Goal: Task Accomplishment & Management: Use online tool/utility

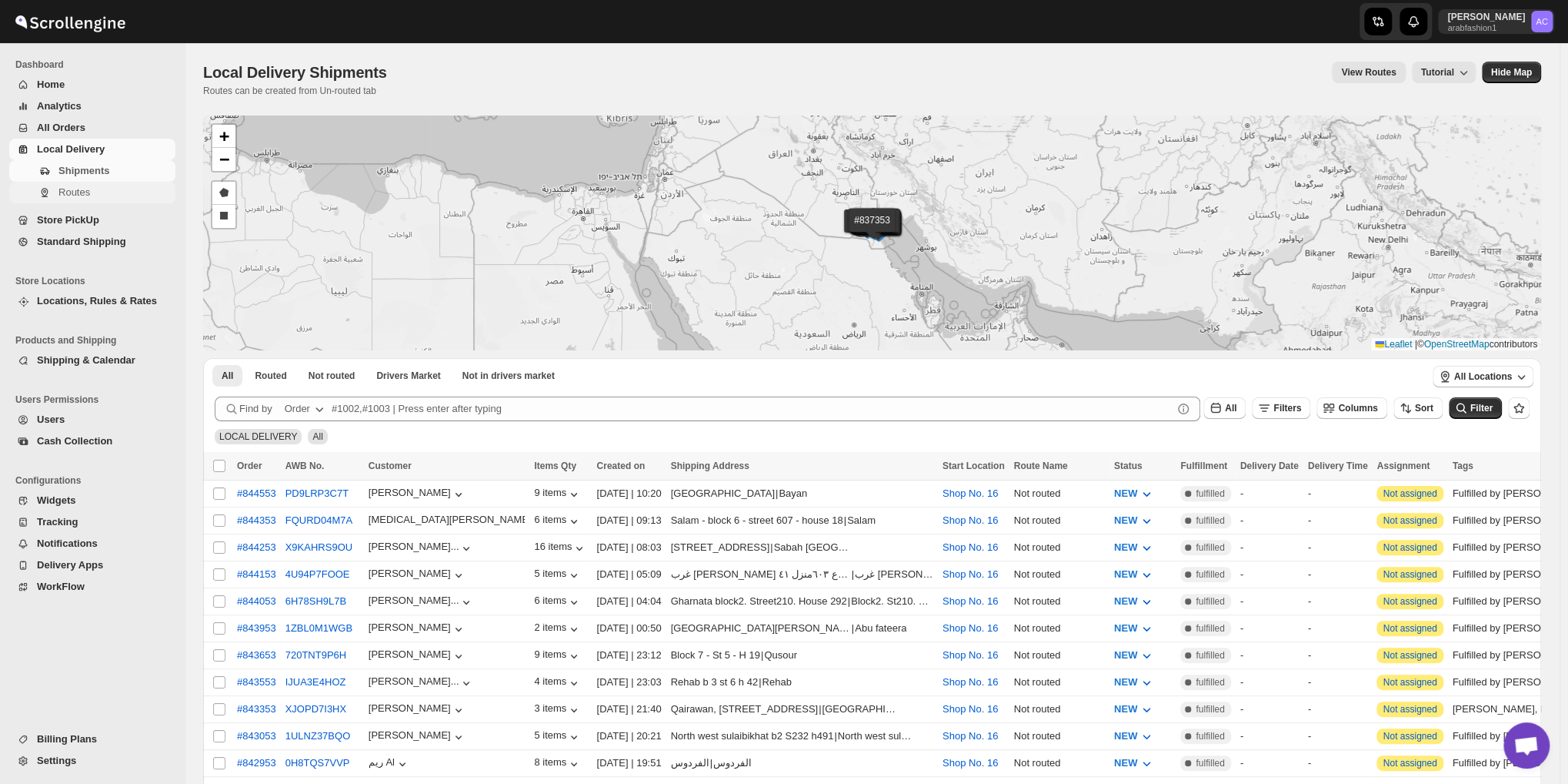
click at [80, 191] on span "Routes" at bounding box center [74, 192] width 32 height 11
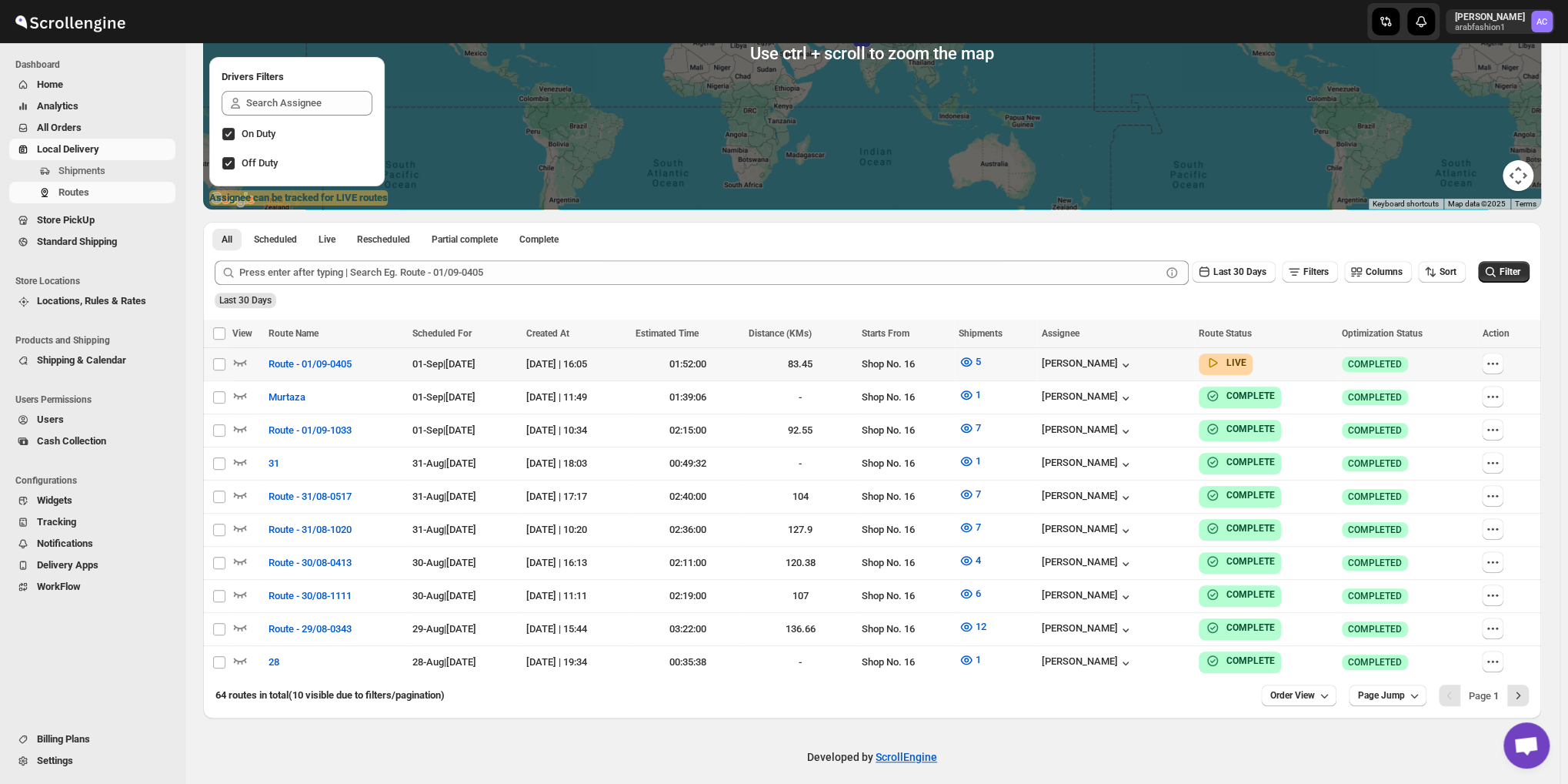
scroll to position [254, 0]
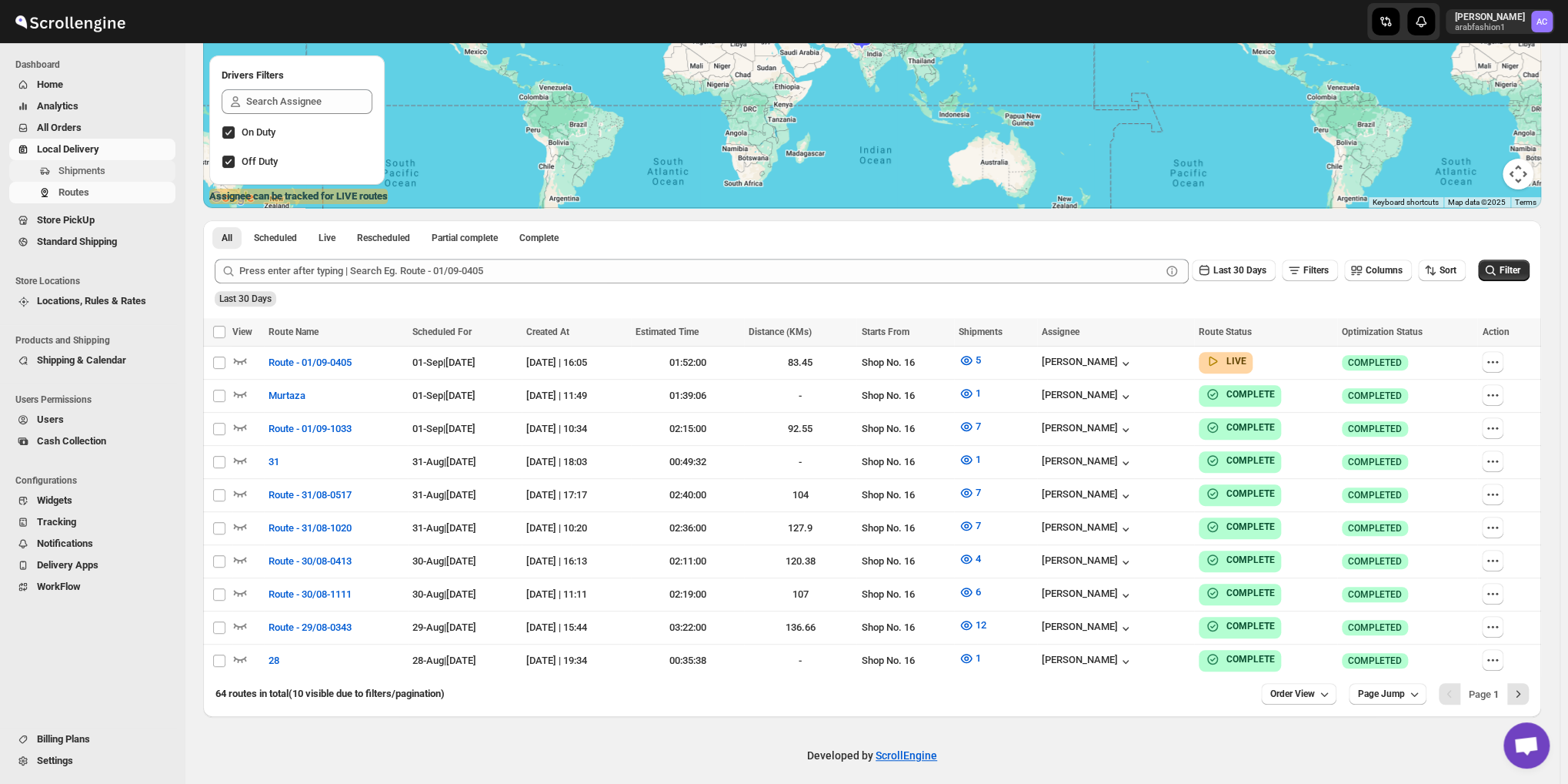
click at [83, 173] on span "Shipments" at bounding box center [82, 170] width 47 height 11
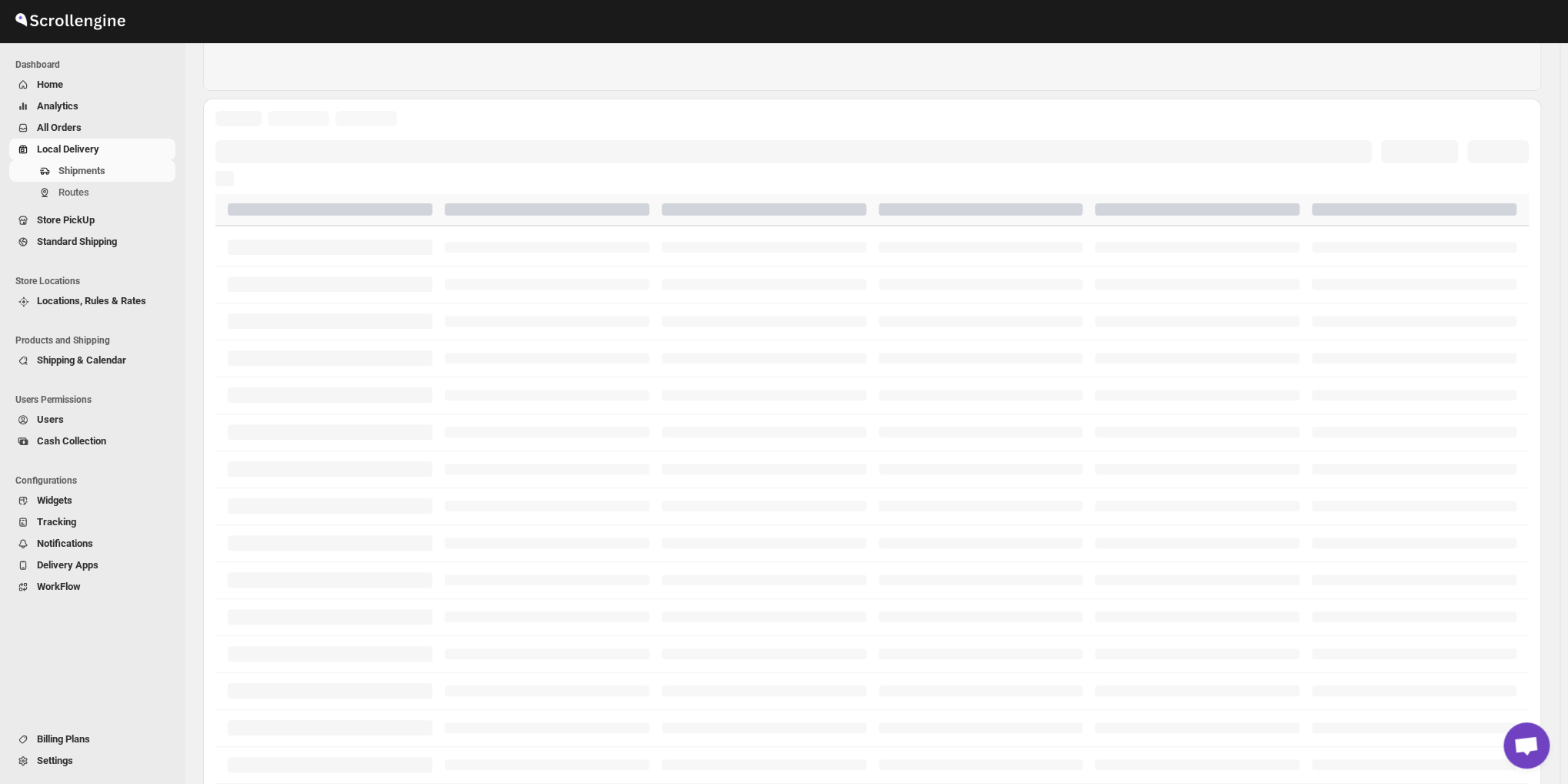
scroll to position [0, 0]
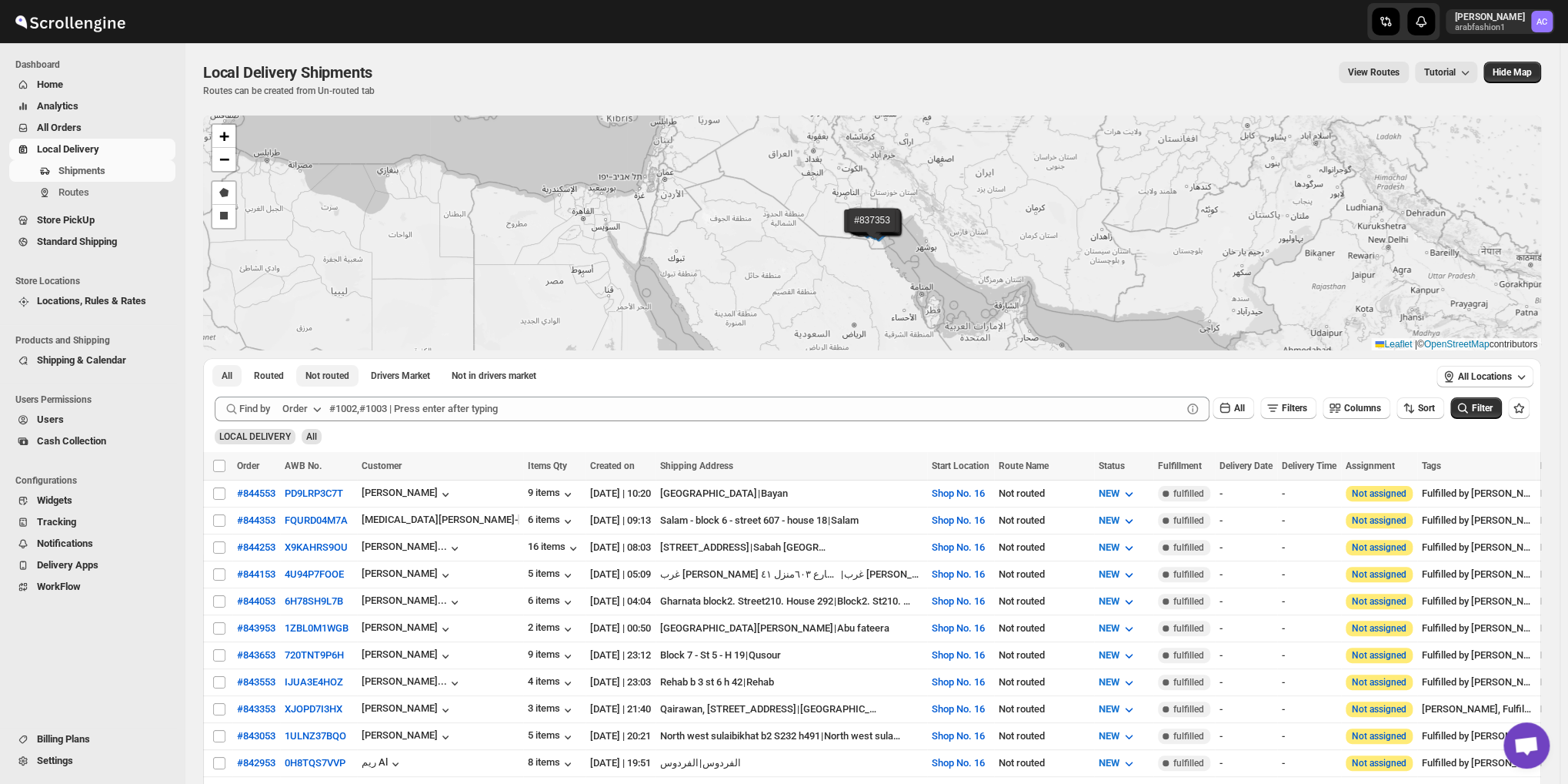
click at [344, 370] on span "Not routed" at bounding box center [327, 375] width 44 height 12
click at [330, 376] on span "Not routed" at bounding box center [327, 375] width 44 height 12
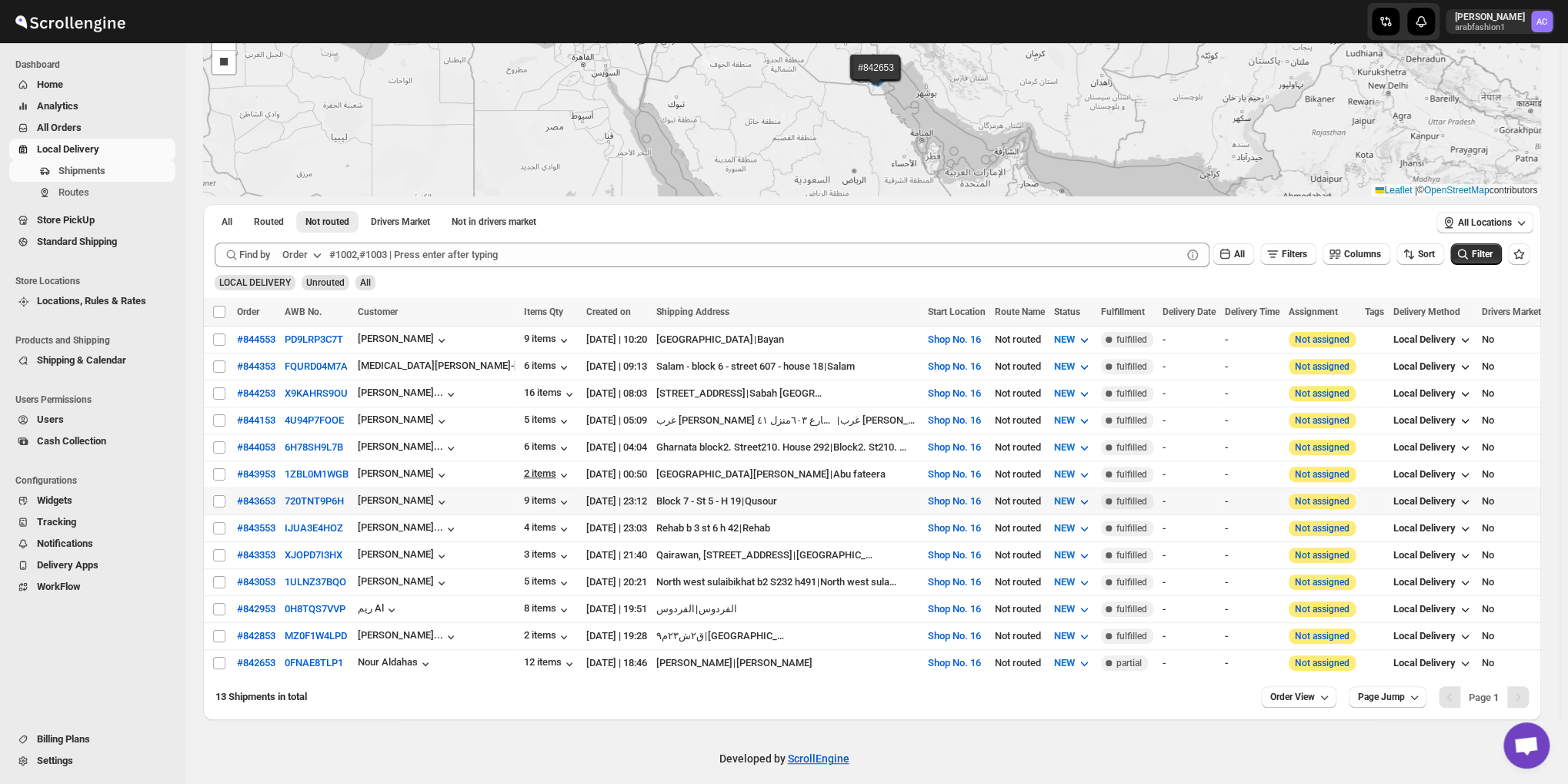
scroll to position [160, 0]
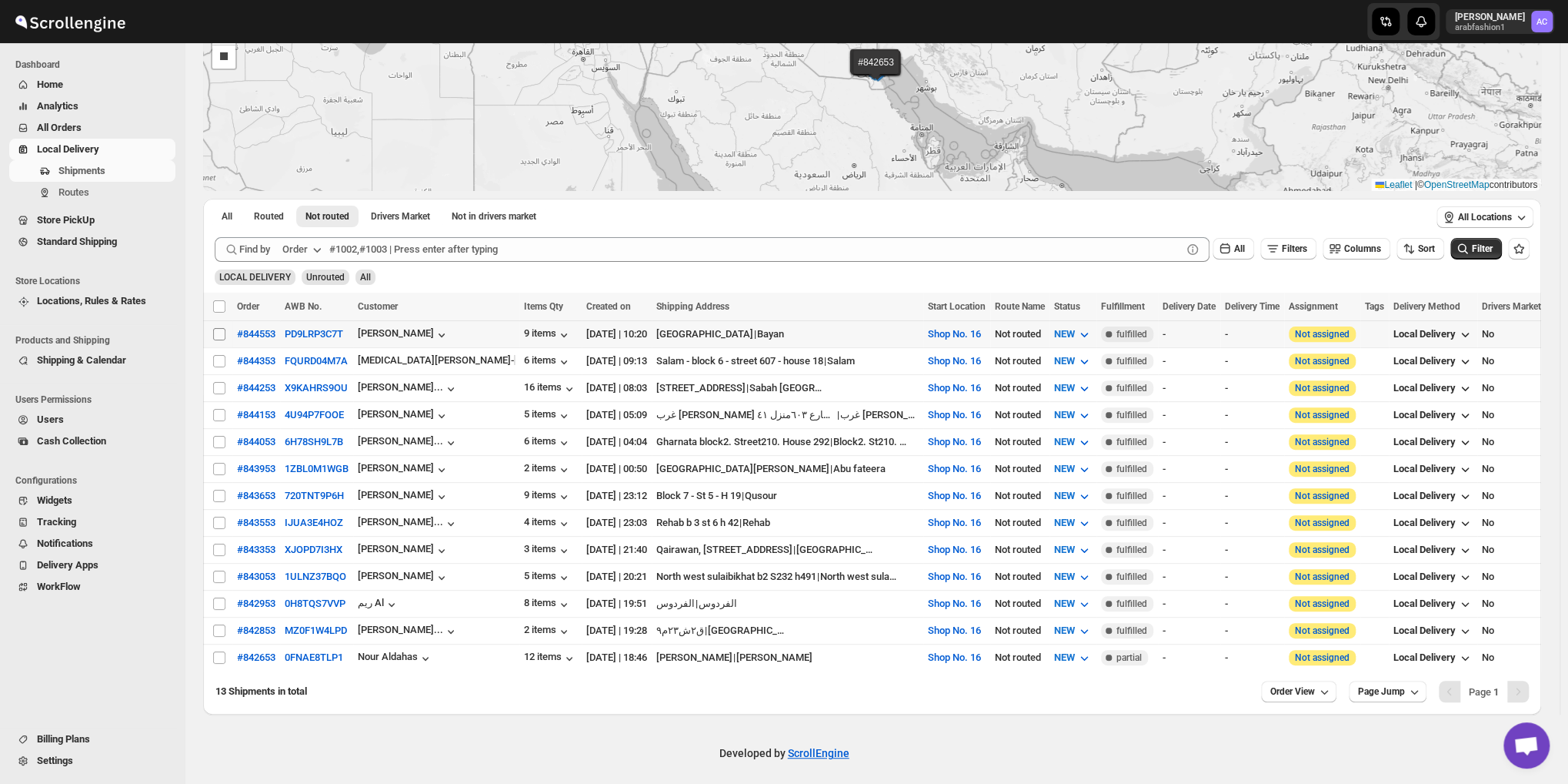
click at [216, 335] on input "Select shipment" at bounding box center [219, 334] width 12 height 12
checkbox input "true"
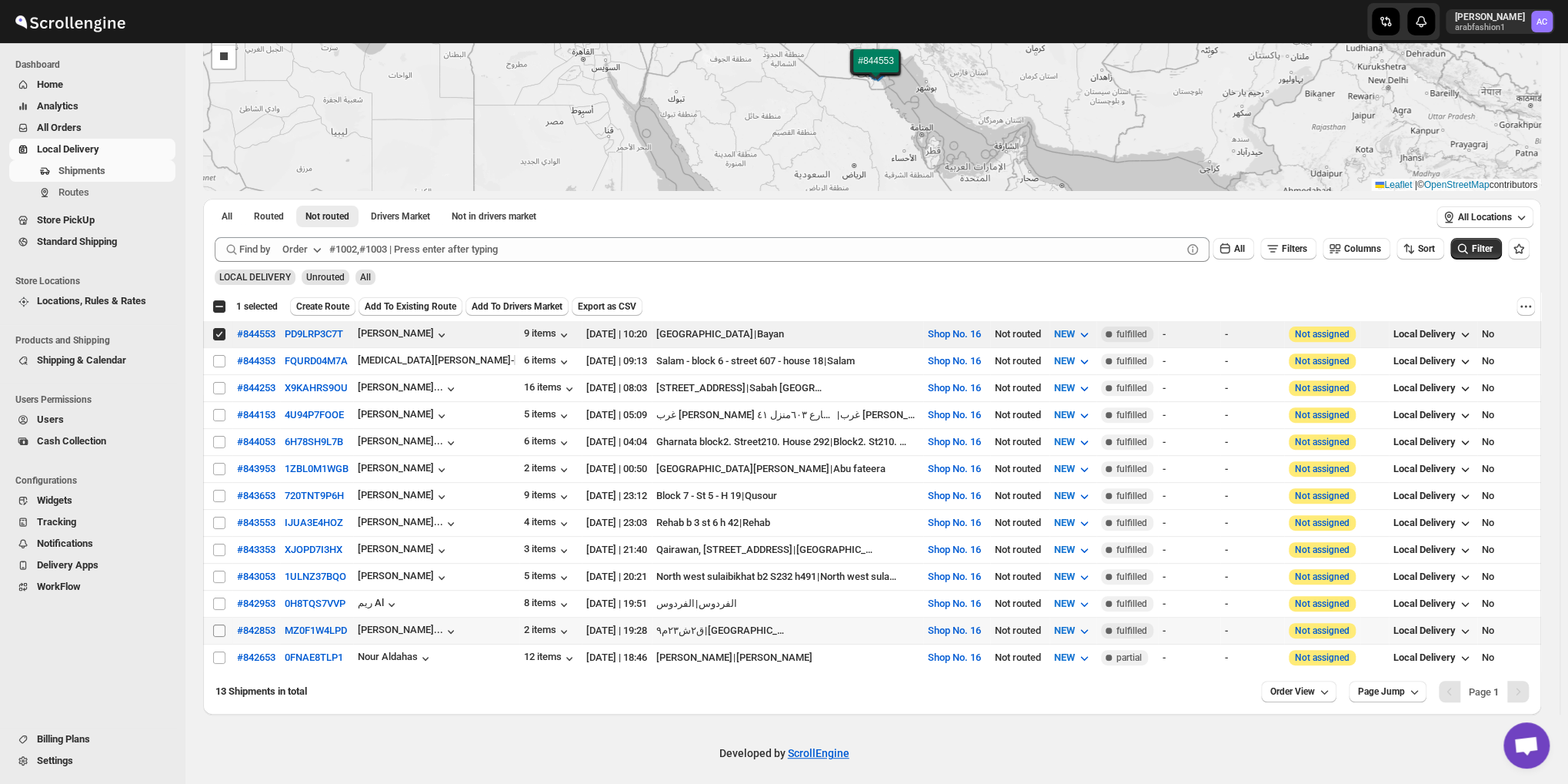
click at [220, 624] on input "Select shipment" at bounding box center [219, 630] width 12 height 12
checkbox input "true"
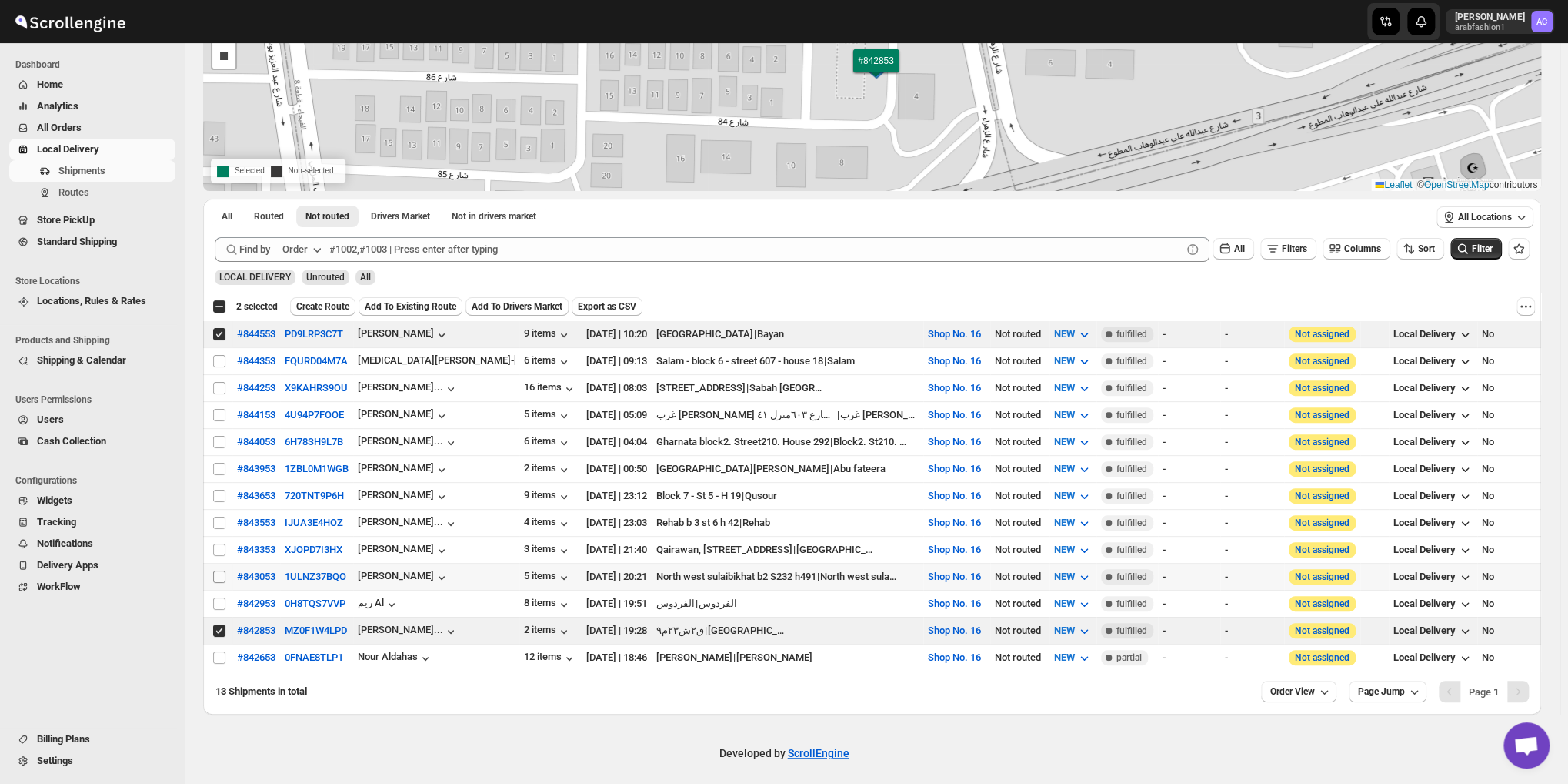
click at [220, 571] on input "Select shipment" at bounding box center [219, 576] width 12 height 12
checkbox input "true"
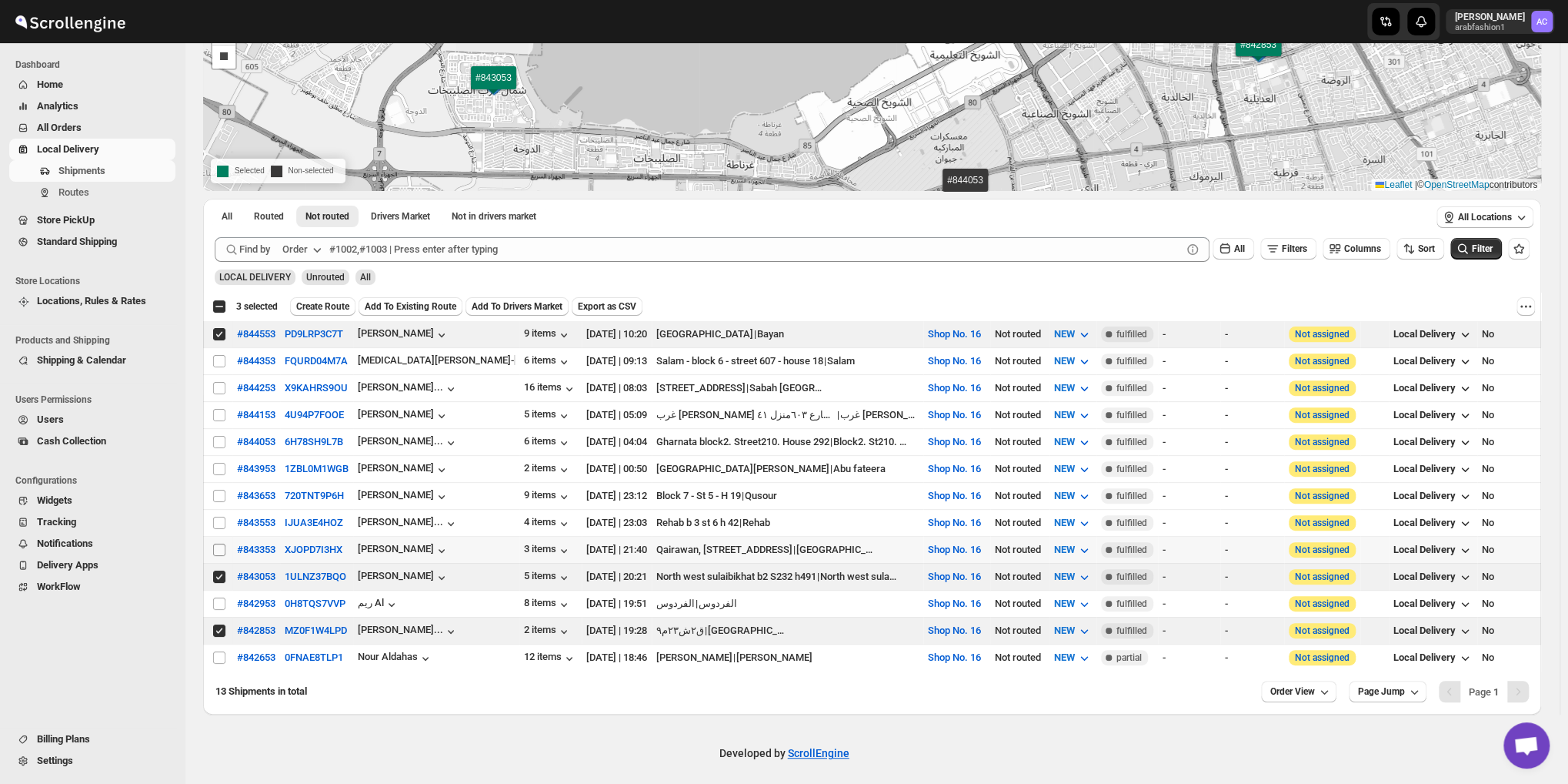
click at [216, 544] on input "Select shipment" at bounding box center [219, 550] width 12 height 12
checkbox input "true"
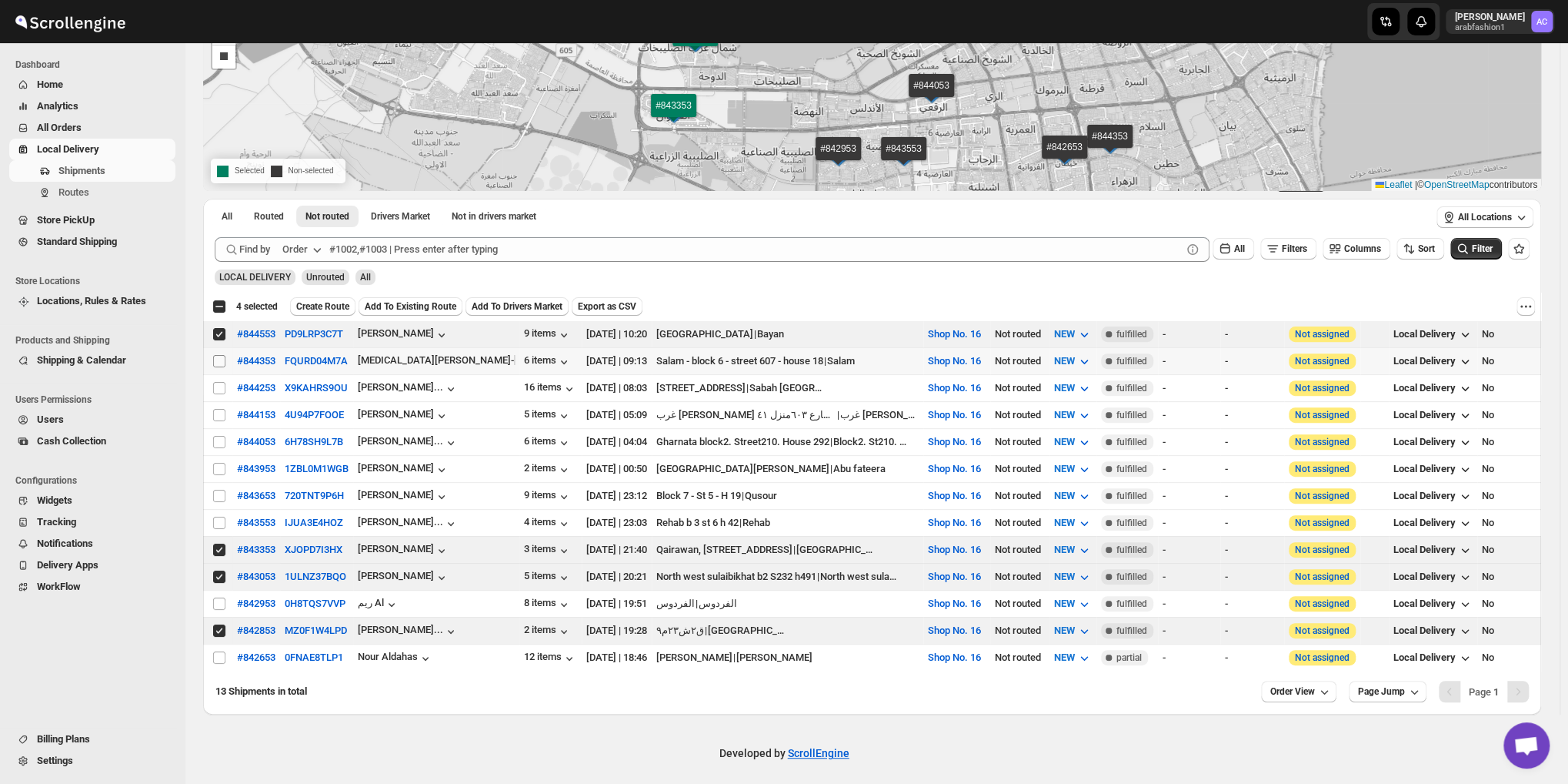
click at [221, 361] on input "Select shipment" at bounding box center [219, 361] width 12 height 12
checkbox input "true"
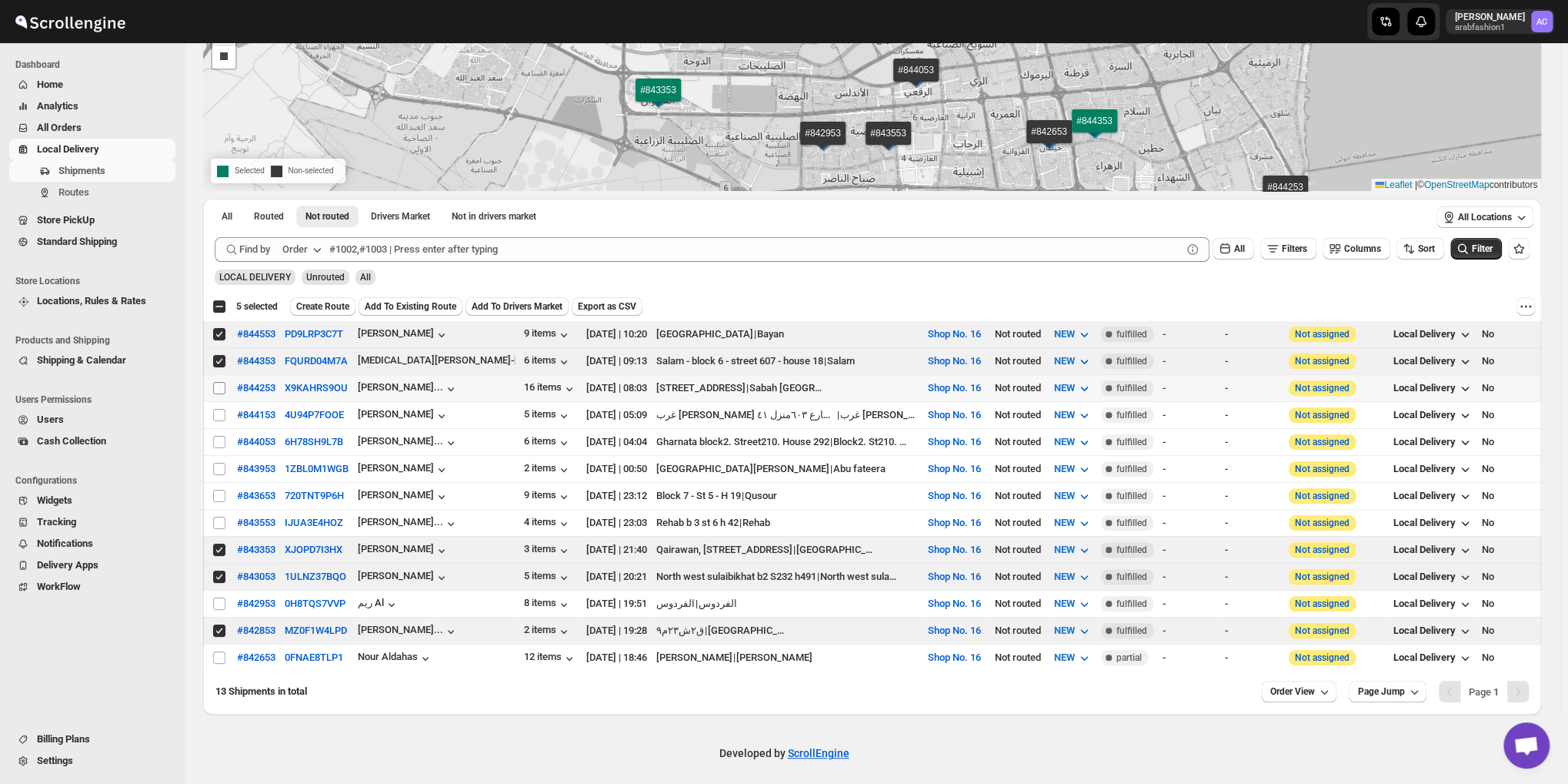
click at [219, 383] on input "Select shipment" at bounding box center [219, 388] width 12 height 12
checkbox input "true"
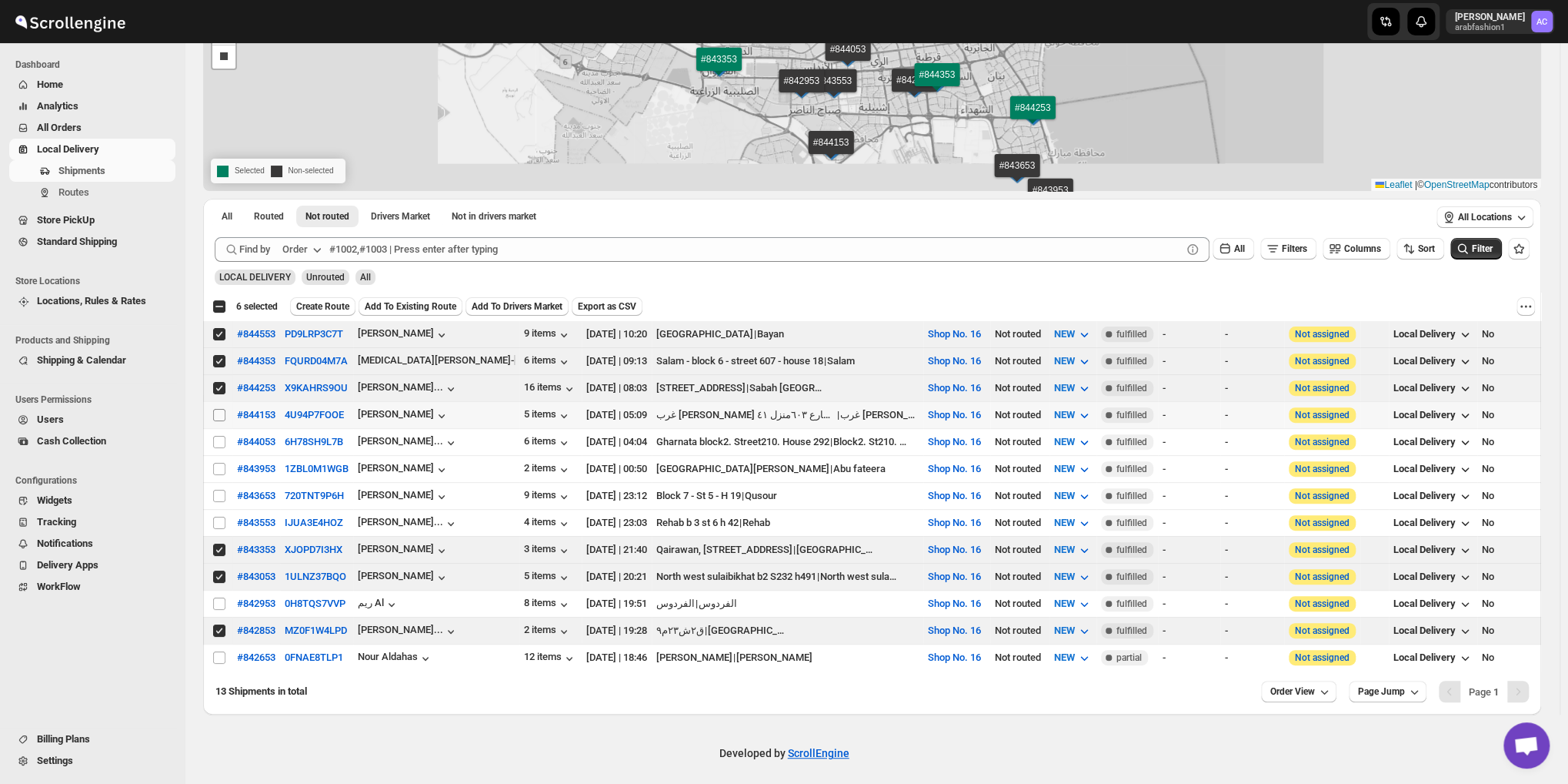
click at [220, 414] on input "Select shipment" at bounding box center [219, 414] width 12 height 12
checkbox input "true"
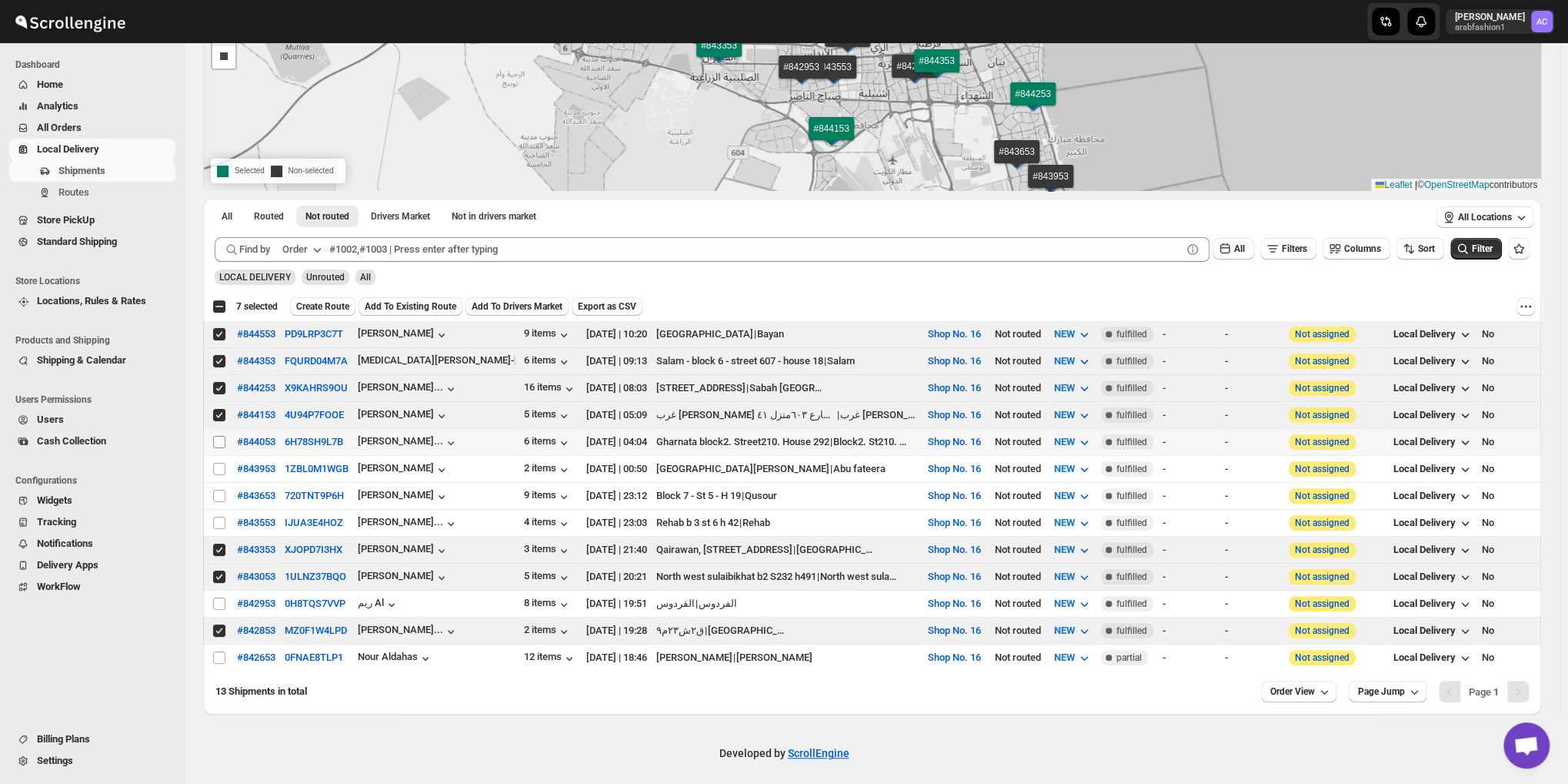
click at [219, 438] on input "Select shipment" at bounding box center [219, 441] width 12 height 12
checkbox input "true"
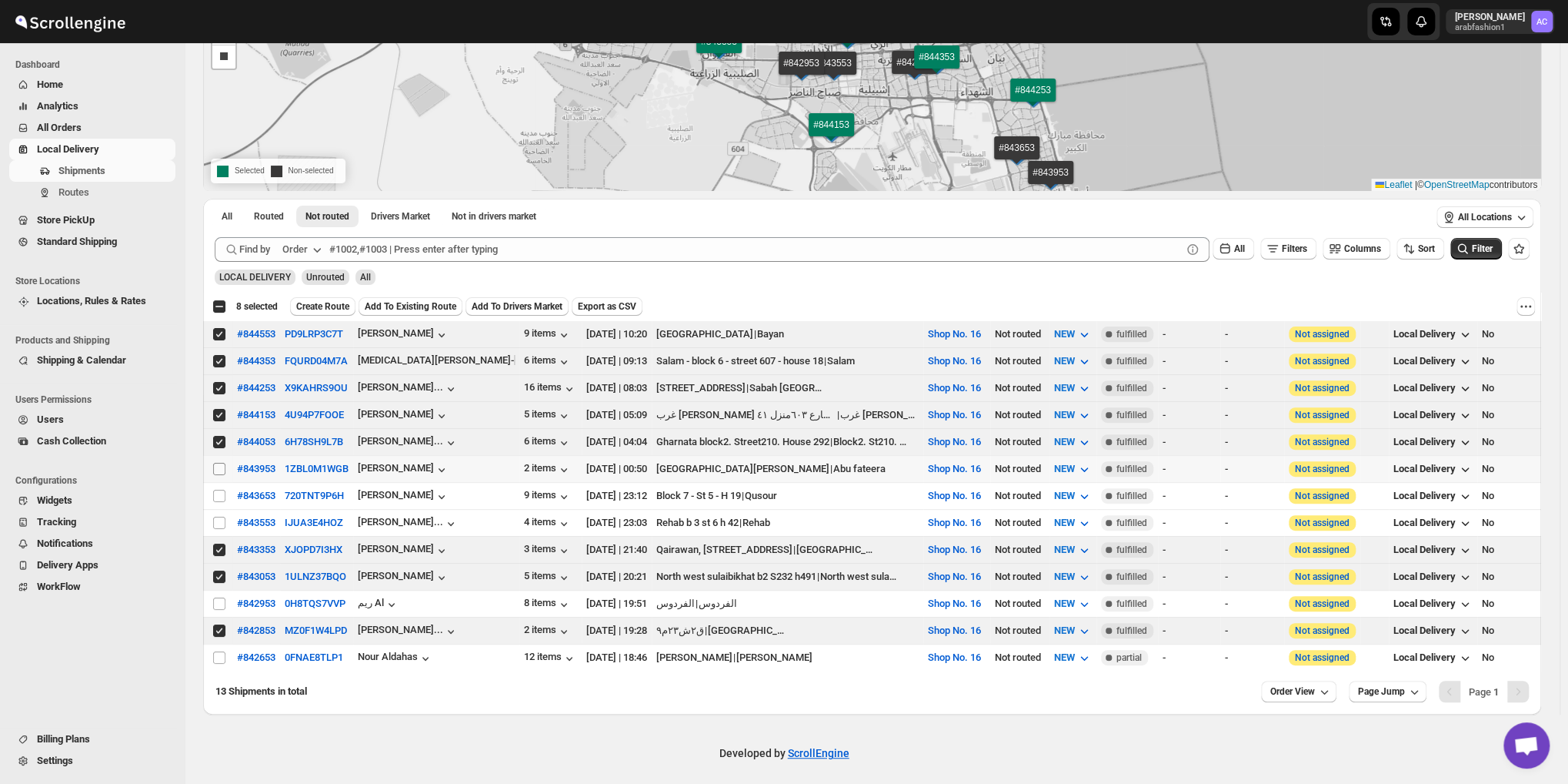
click at [213, 466] on input "Select shipment" at bounding box center [219, 468] width 12 height 12
checkbox input "true"
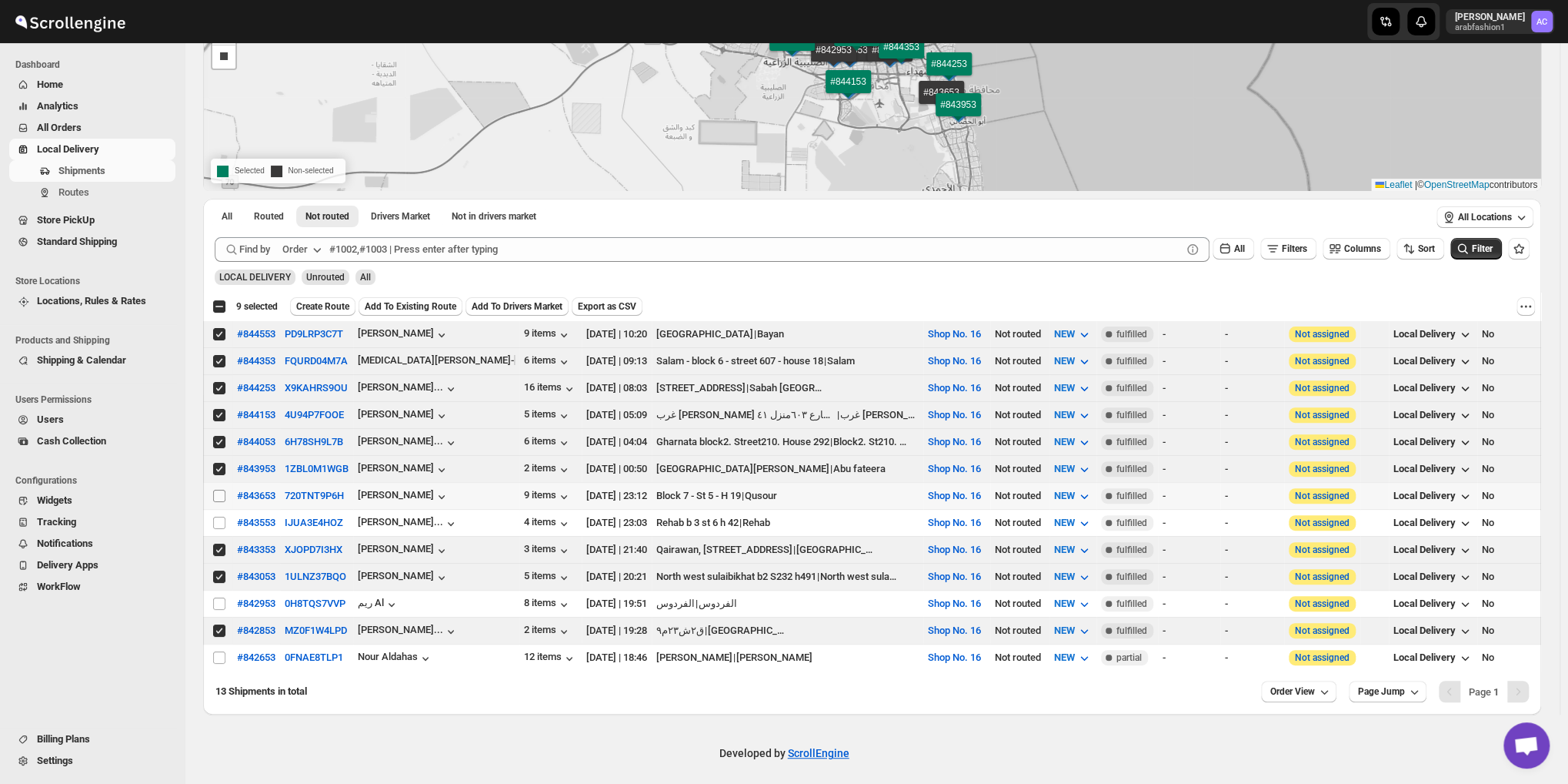
click at [216, 489] on input "Select shipment" at bounding box center [219, 495] width 12 height 12
checkbox input "true"
click at [216, 517] on input "Select shipment" at bounding box center [219, 523] width 12 height 12
checkbox input "true"
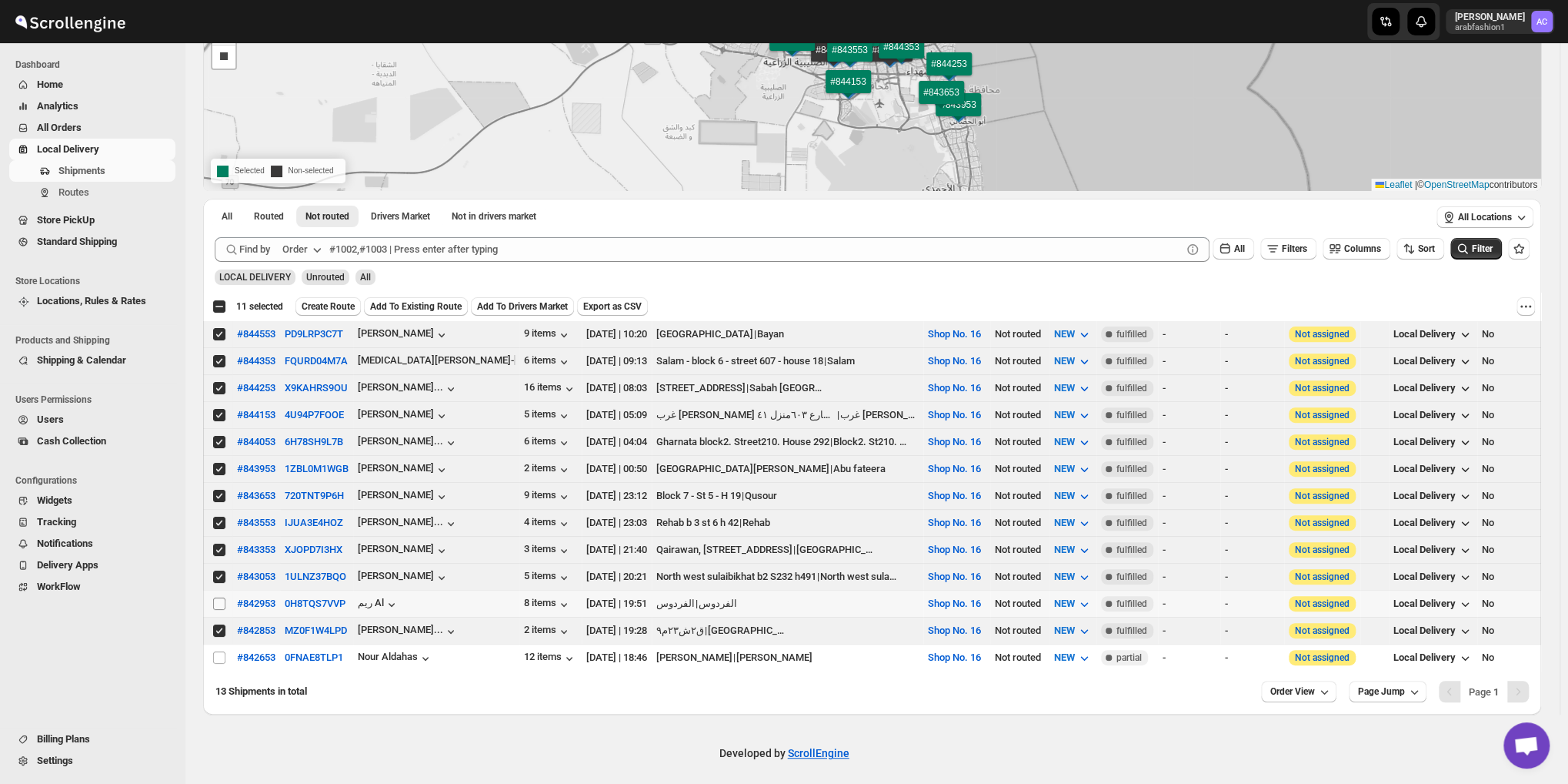
click at [219, 598] on input "Select shipment" at bounding box center [219, 603] width 12 height 12
checkbox input "true"
click at [219, 651] on input "Select shipment" at bounding box center [219, 657] width 12 height 12
checkbox input "true"
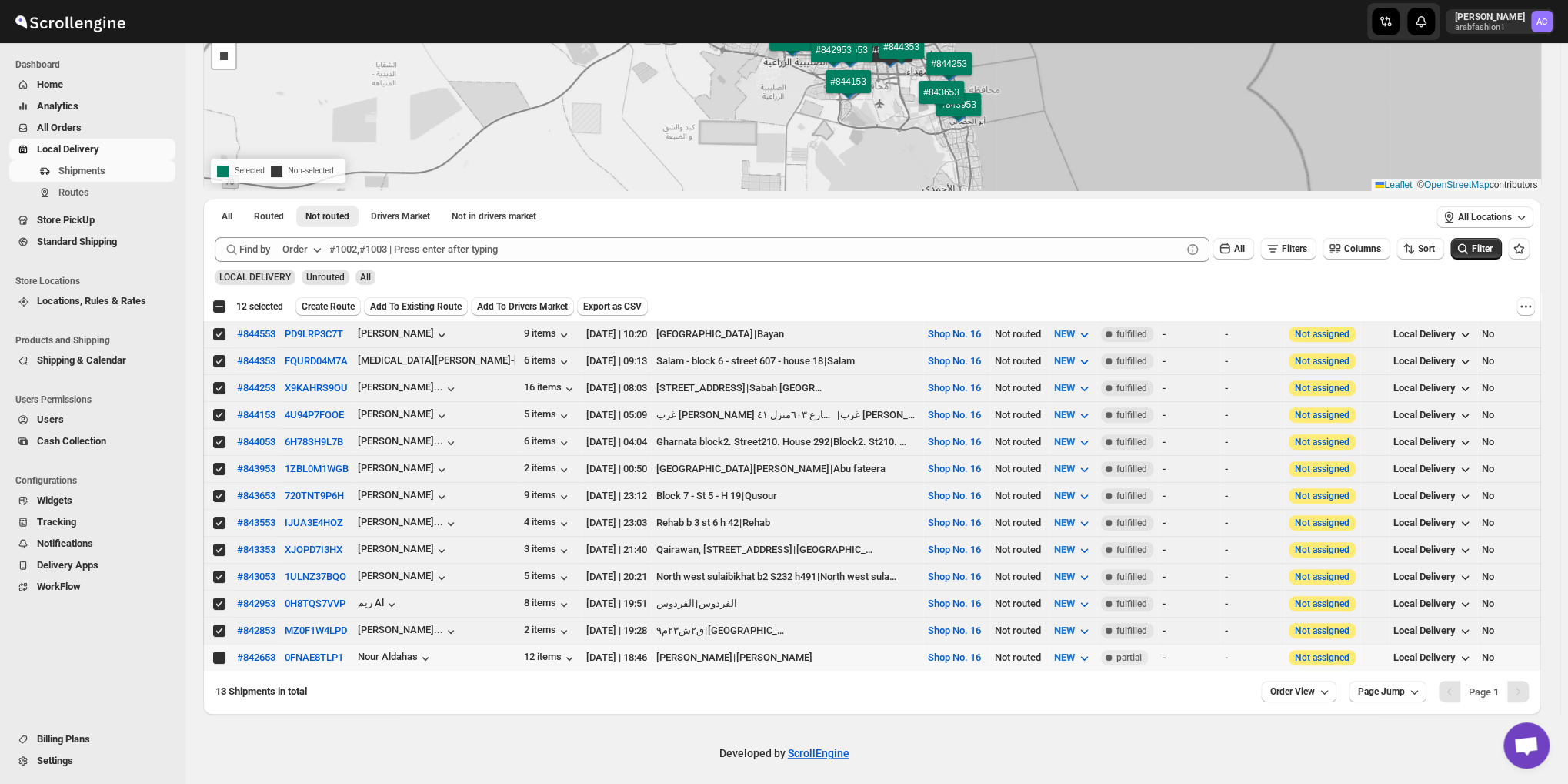
checkbox input "true"
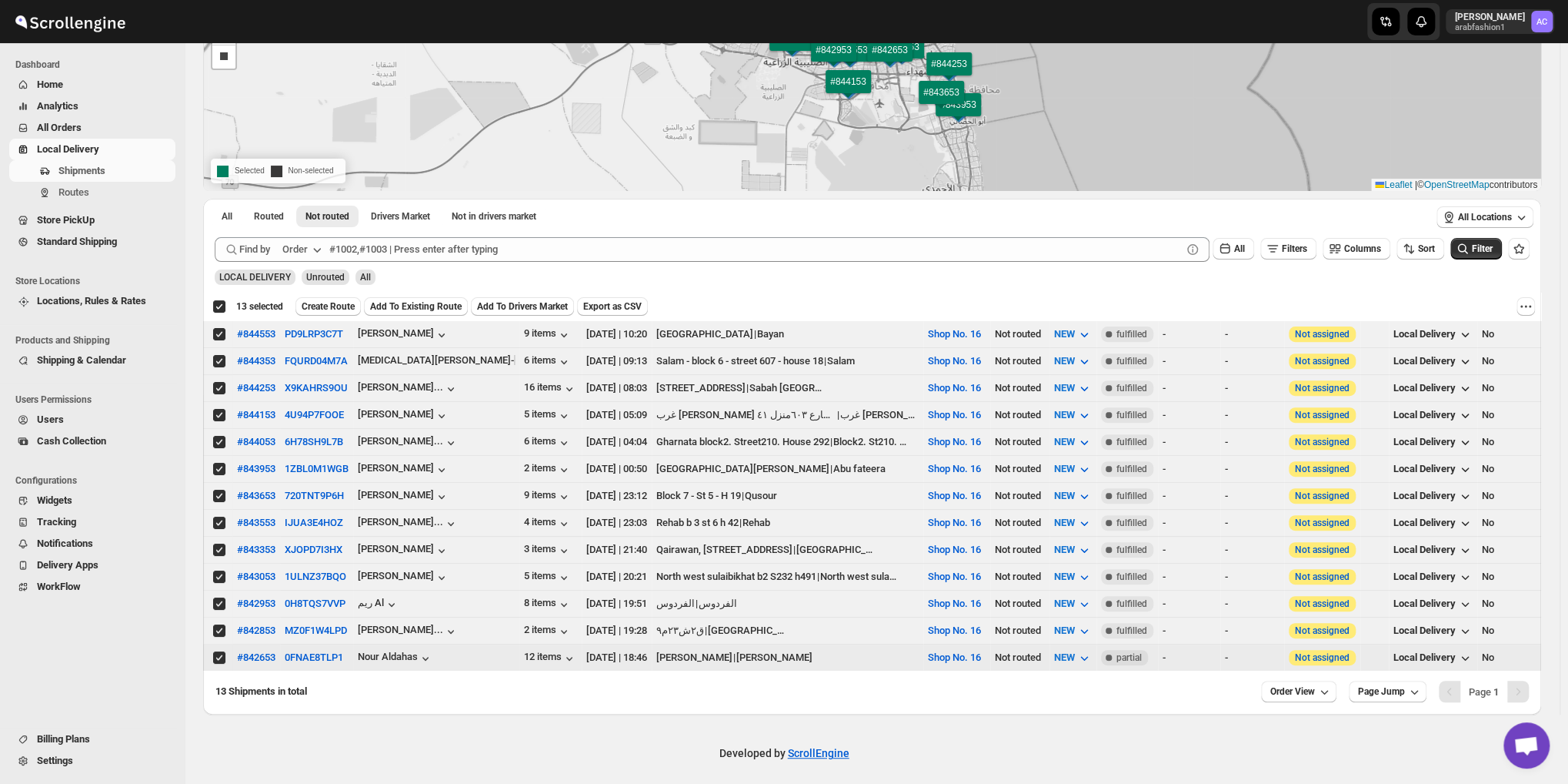
click at [221, 651] on input "Select shipment" at bounding box center [219, 657] width 12 height 12
checkbox input "false"
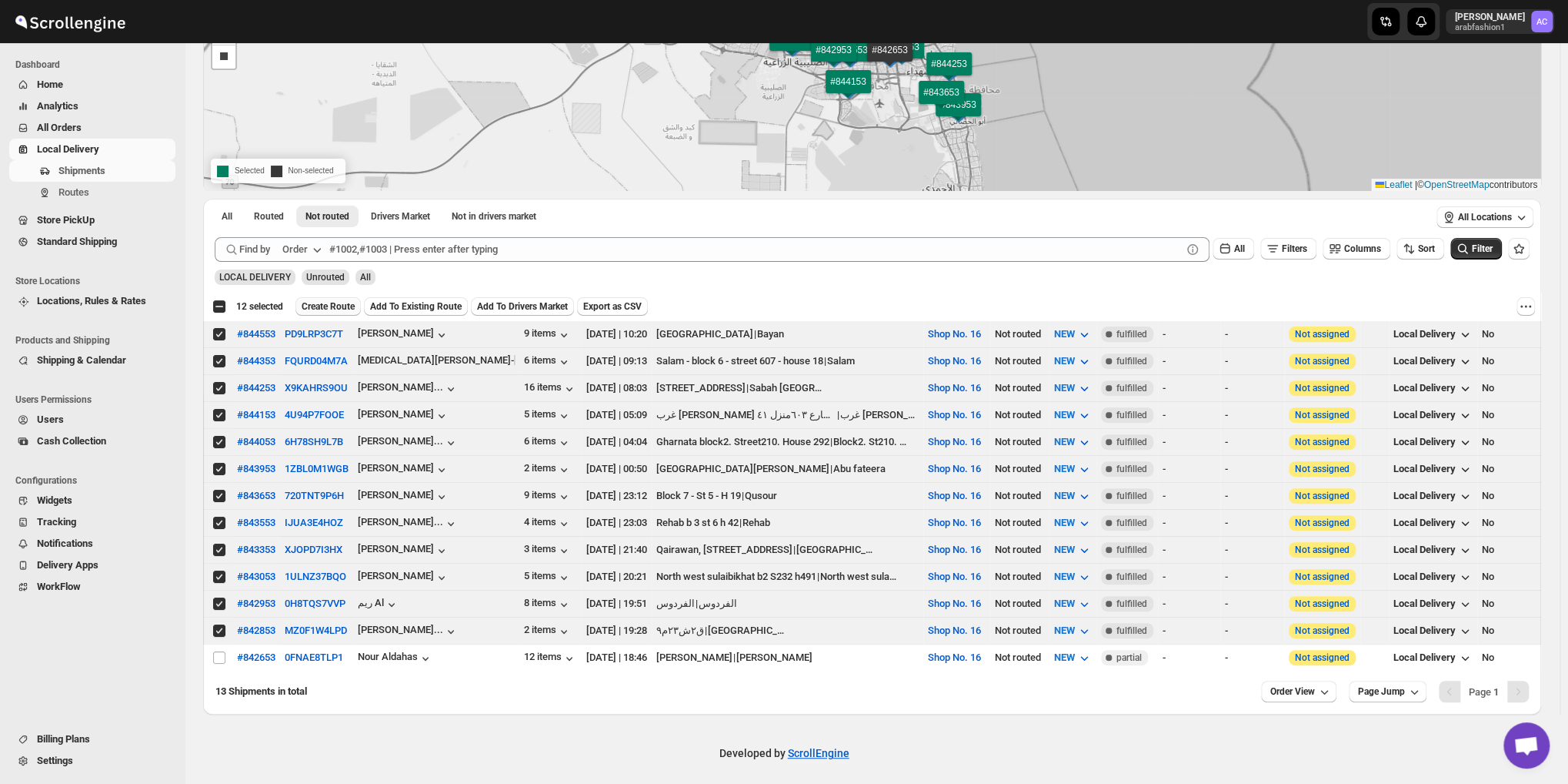
click at [327, 304] on span "Create Route" at bounding box center [328, 306] width 53 height 12
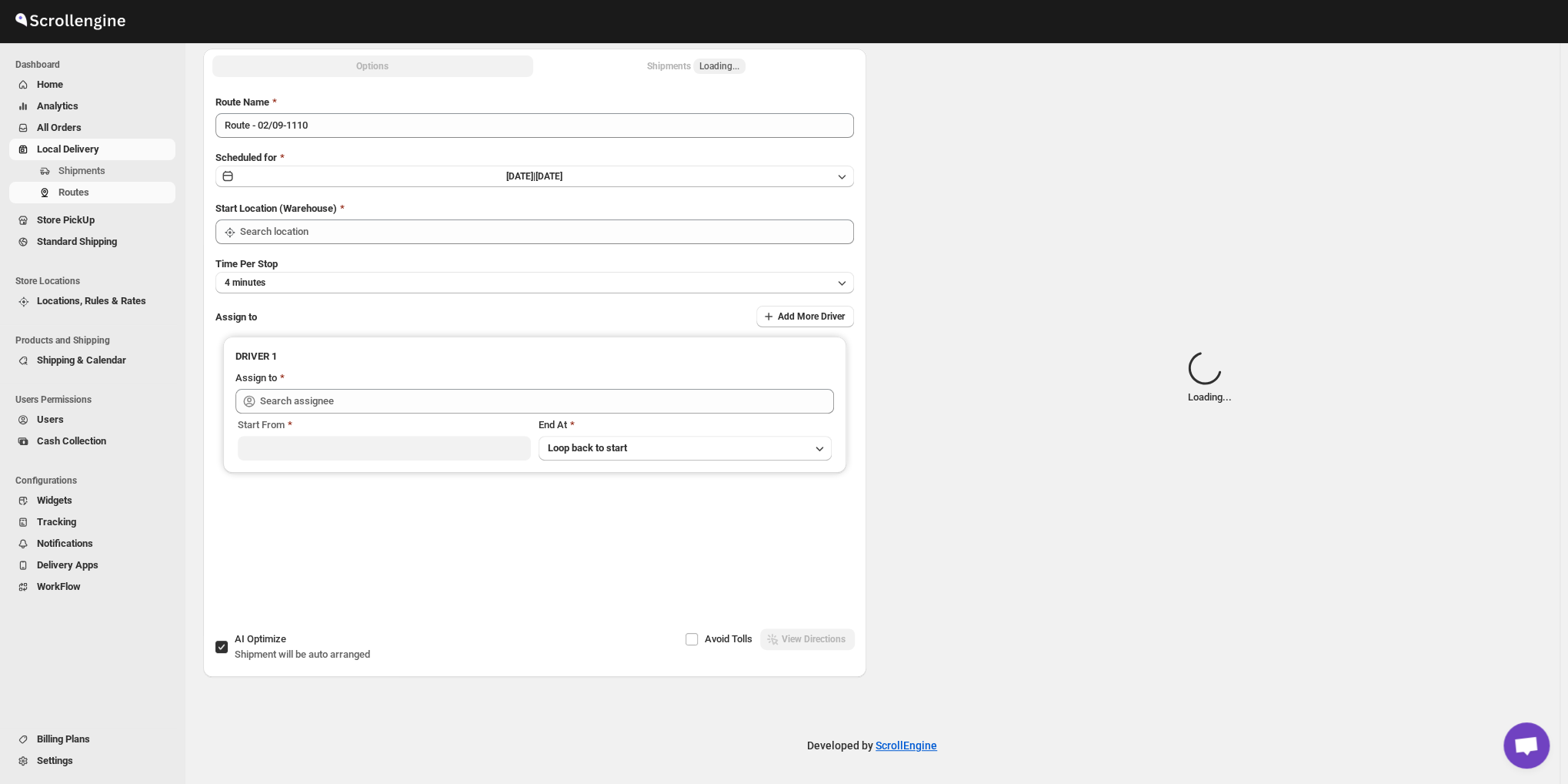
scroll to position [0, 0]
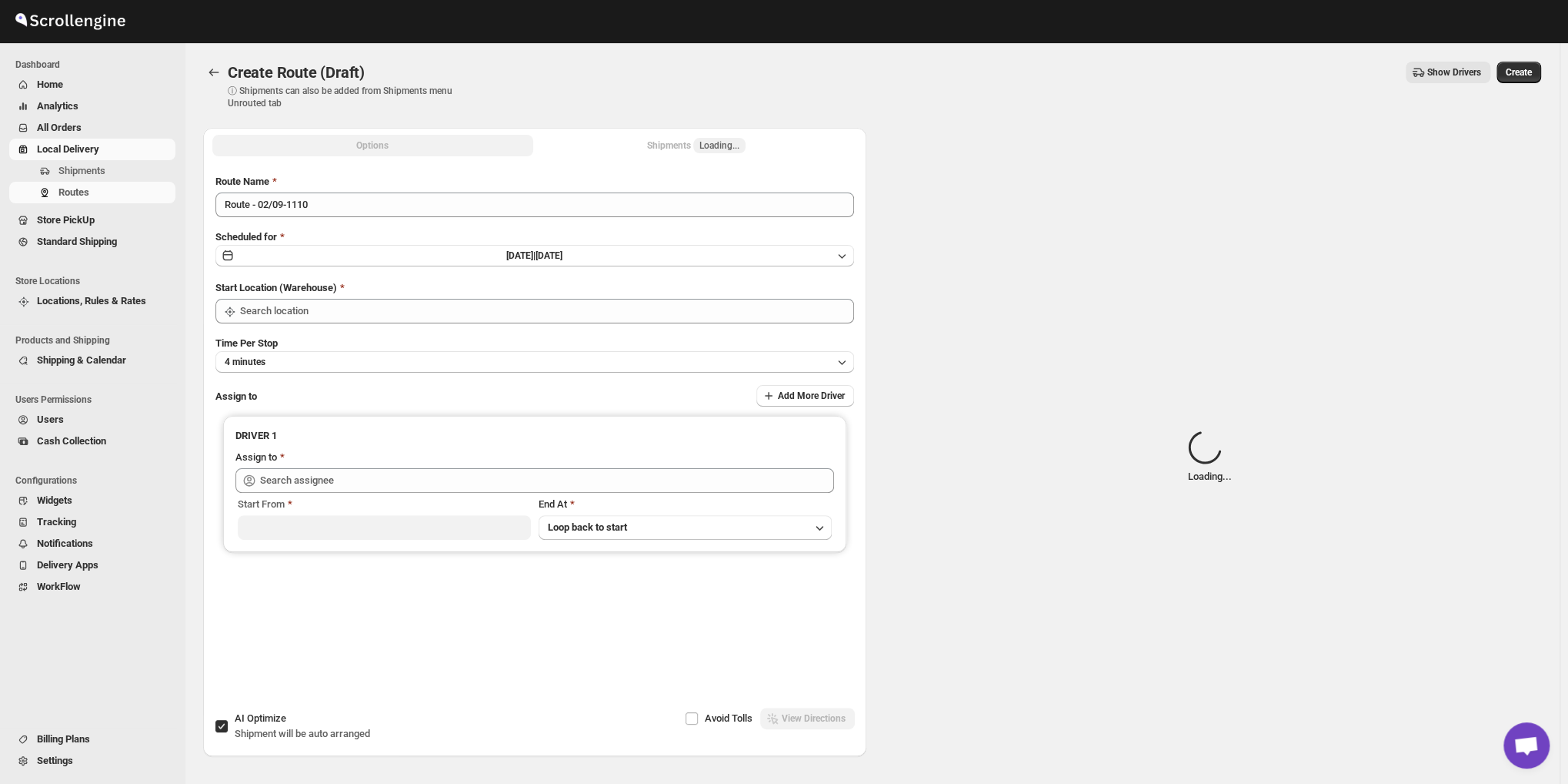
type input "Shop No. 16"
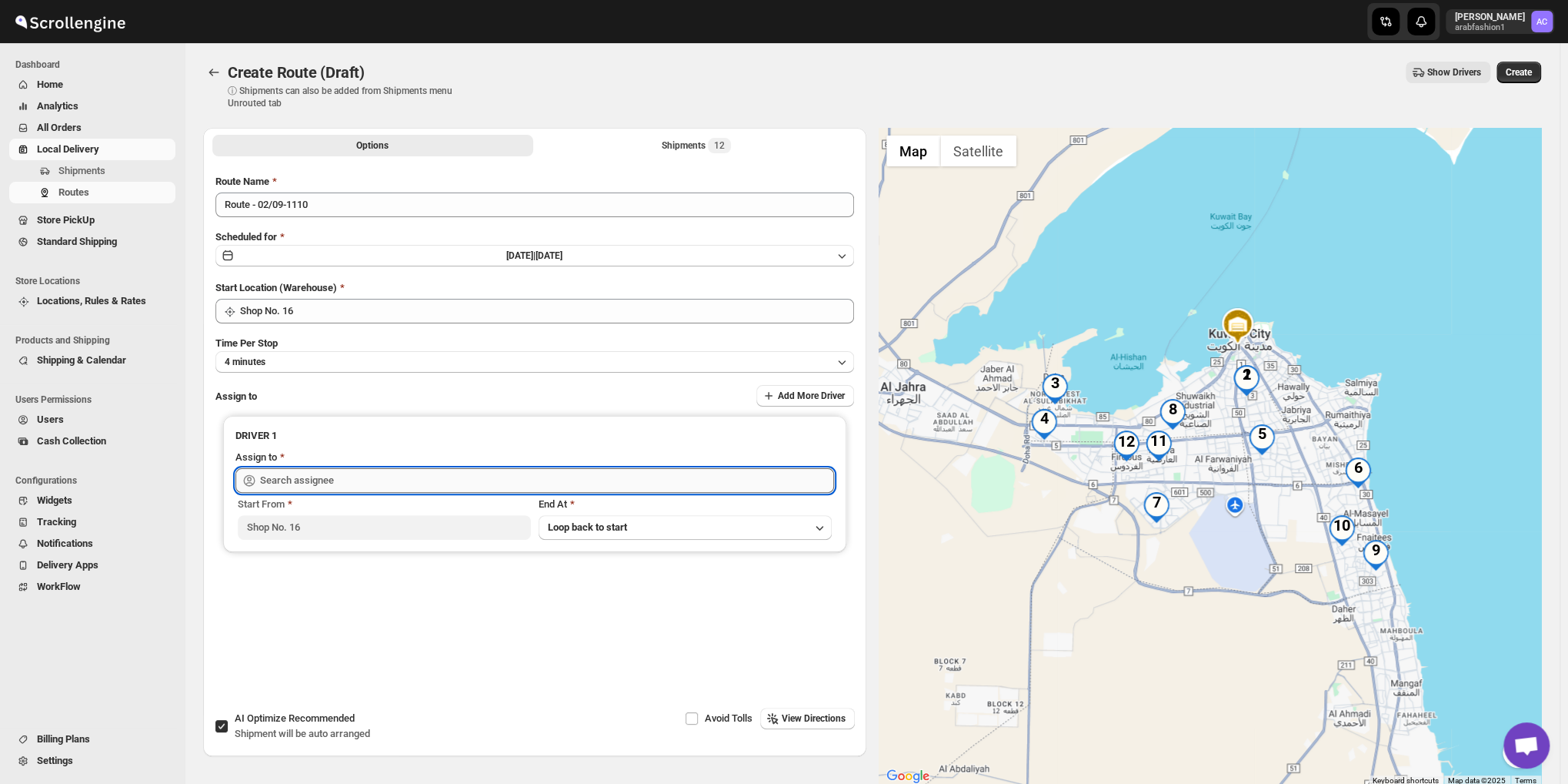
click at [333, 479] on input "text" at bounding box center [547, 480] width 574 height 24
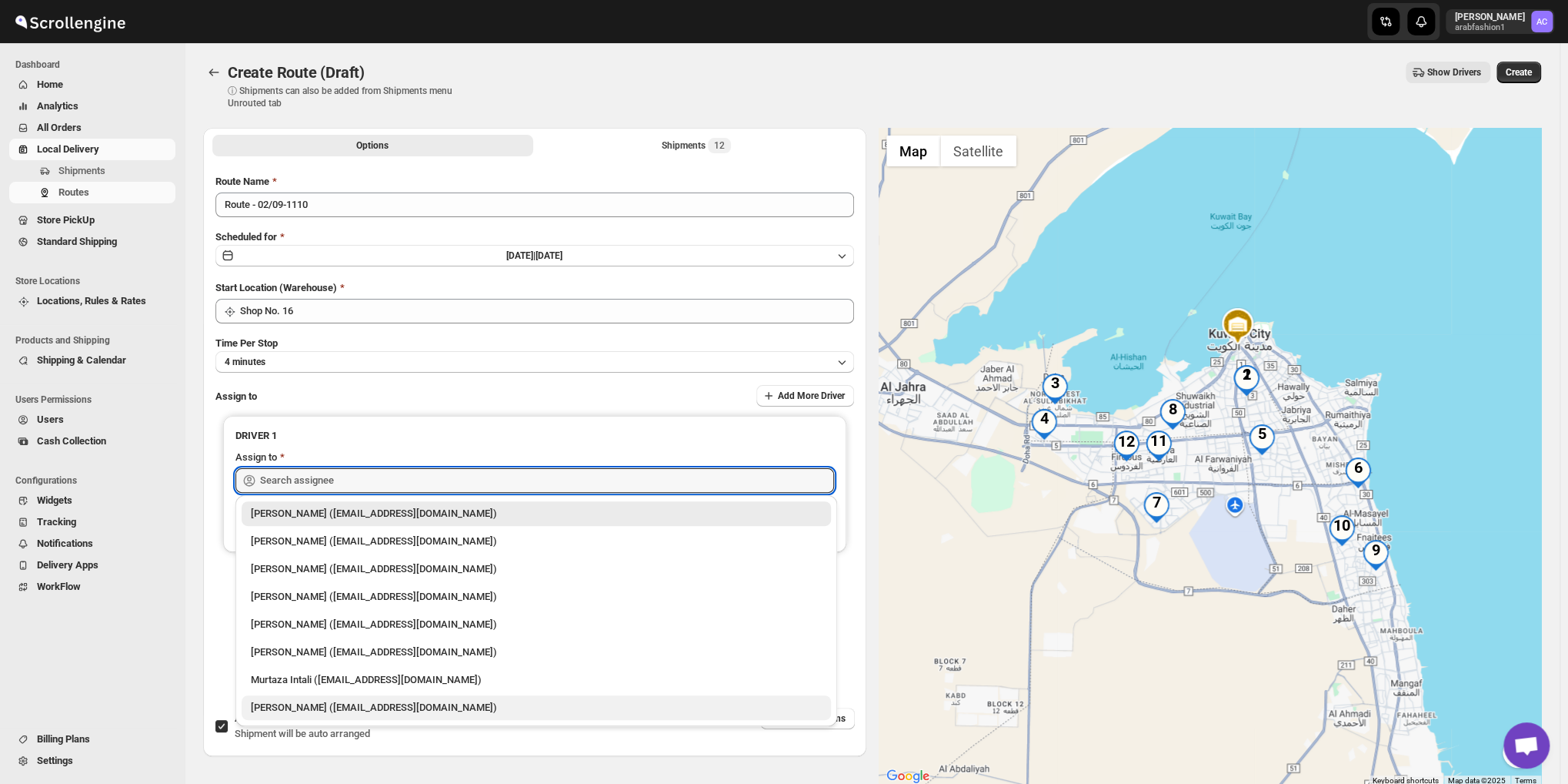
click at [304, 703] on div "[PERSON_NAME] ([EMAIL_ADDRESS][DOMAIN_NAME])" at bounding box center [536, 707] width 571 height 15
type input "[PERSON_NAME] ([EMAIL_ADDRESS][DOMAIN_NAME])"
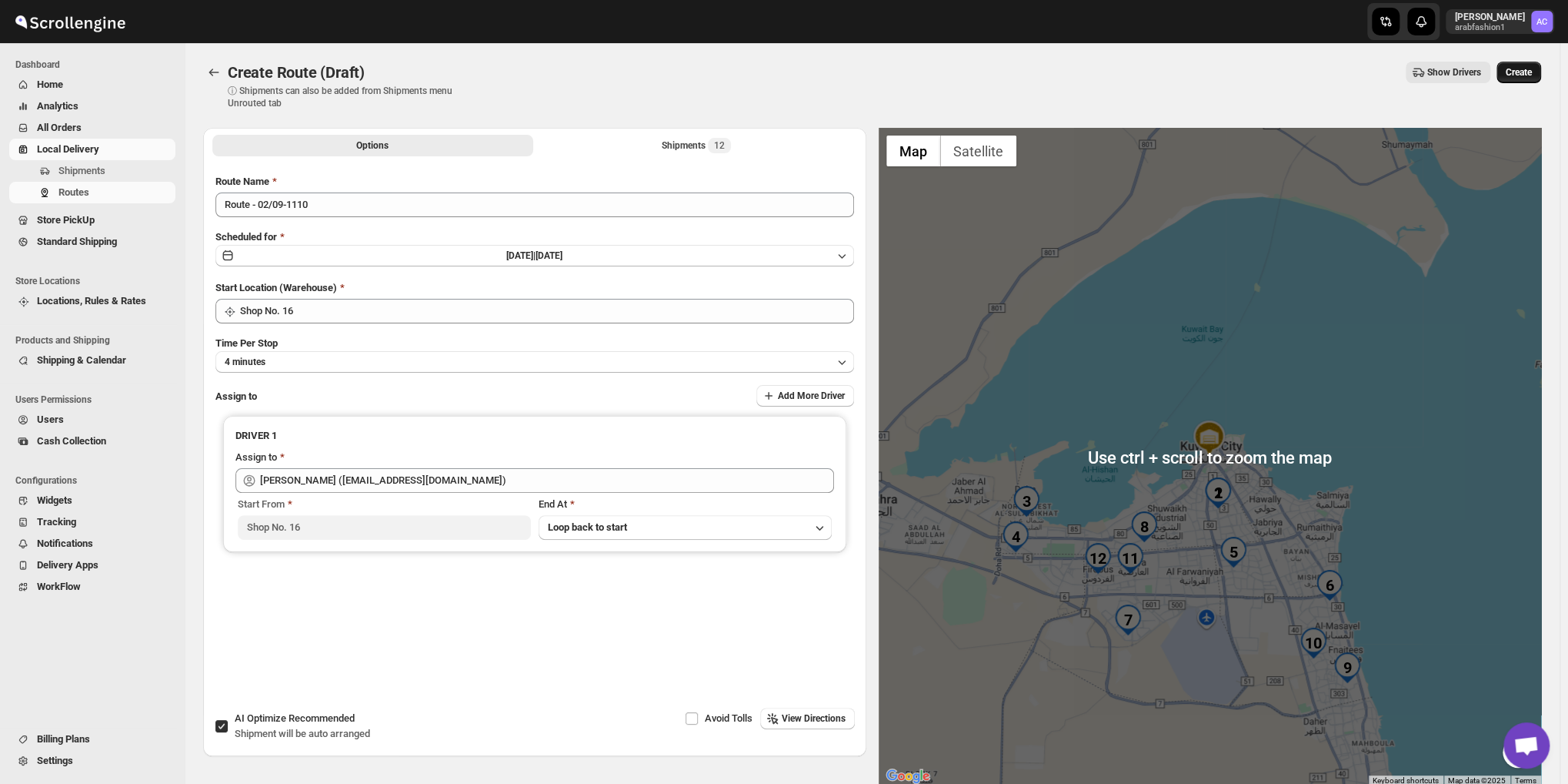
click at [1532, 65] on button "Create" at bounding box center [1518, 72] width 45 height 21
